Goal: Task Accomplishment & Management: Manage account settings

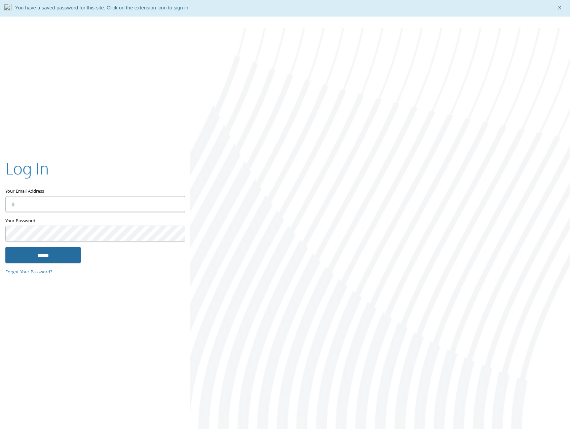
type input "**********"
click at [73, 251] on input "******" at bounding box center [42, 255] width 75 height 16
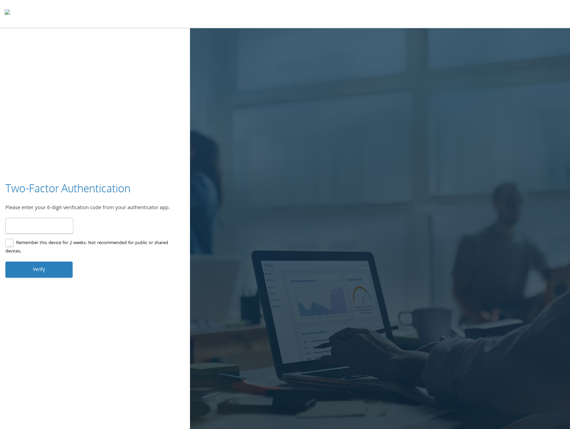
type input "******"
